Goal: Check status: Check status

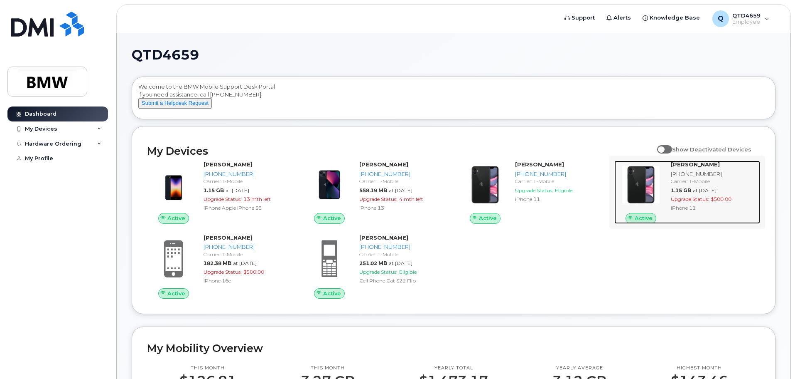
click at [640, 222] on span "Active" at bounding box center [644, 218] width 18 height 8
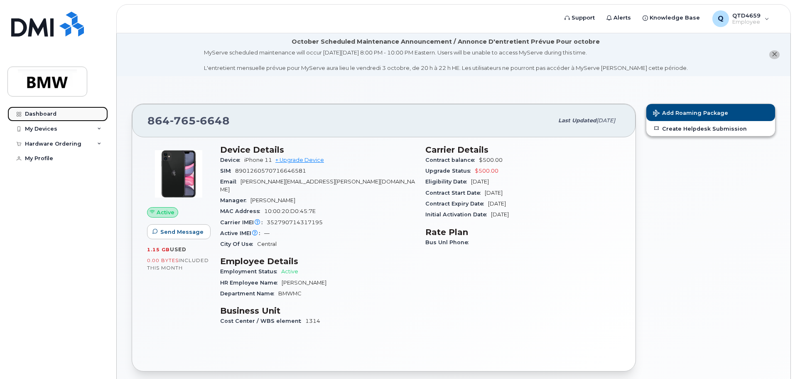
click at [45, 117] on link "Dashboard" at bounding box center [57, 113] width 101 height 15
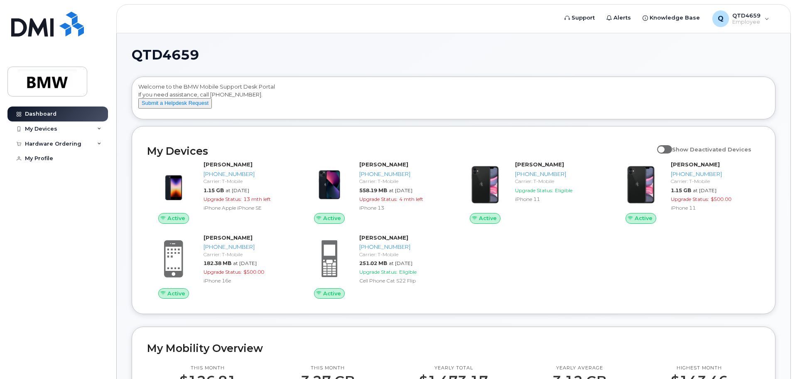
click at [600, 286] on div "Active Christopher Outlaw 864-748-8149 Carrier: T-Mobile 1.15 GB at Sep 01, 202…" at bounding box center [453, 229] width 623 height 148
click at [590, 293] on div "Active Christopher Outlaw 864-748-8149 Carrier: T-Mobile 1.15 GB at Sep 01, 202…" at bounding box center [453, 229] width 623 height 148
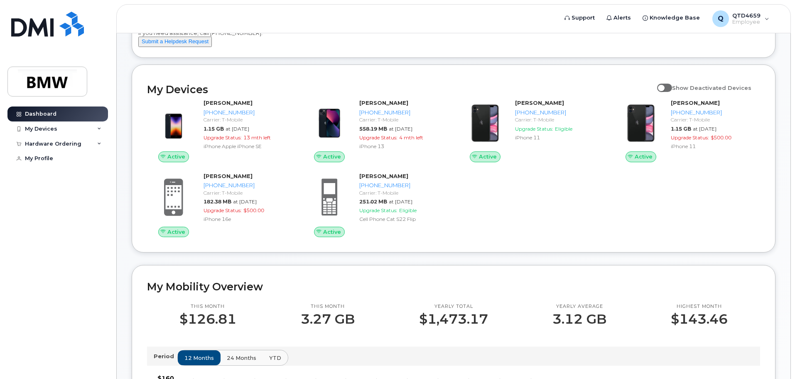
scroll to position [83, 0]
